Goal: Task Accomplishment & Management: Complete application form

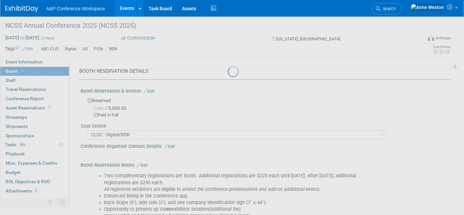
select select "CLDC - Digital/BDR"
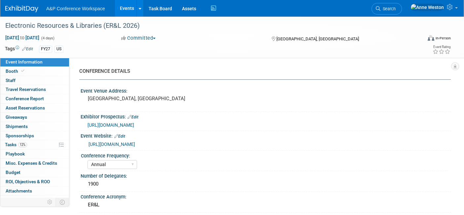
select select "Annual"
select select "Level 2"
select select "In-Person Booth"
select select "Libraries"
select select "Bloomsbury Digital Resources"
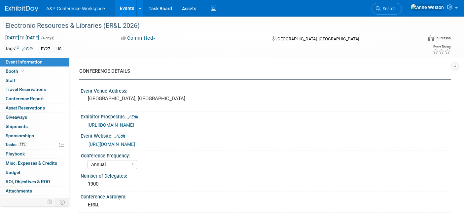
select select "[PERSON_NAME]"
select select "BDR Product Awareness and Trial Generation​"
click at [135, 141] on link "[URL][DOMAIN_NAME]" at bounding box center [112, 143] width 47 height 5
